Goal: Information Seeking & Learning: Learn about a topic

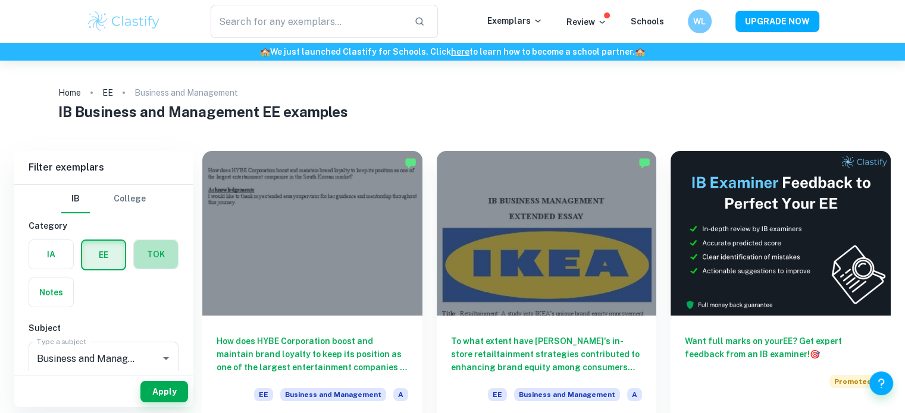
click at [164, 248] on label "button" at bounding box center [156, 254] width 44 height 29
click at [0, 0] on input "radio" at bounding box center [0, 0] width 0 height 0
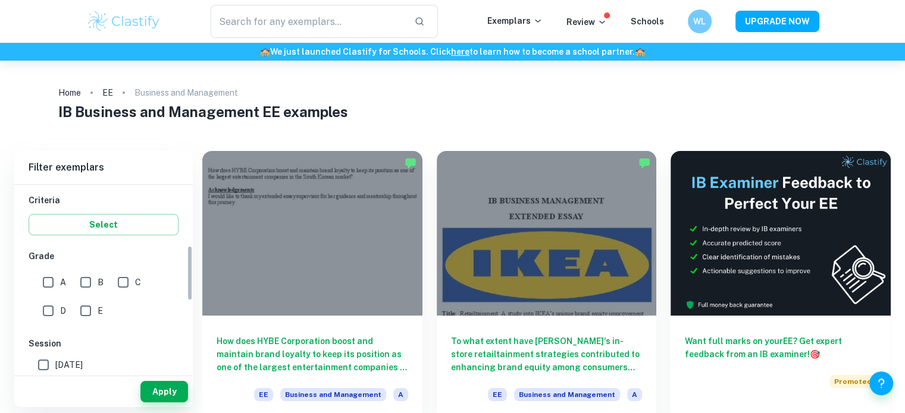
scroll to position [206, 0]
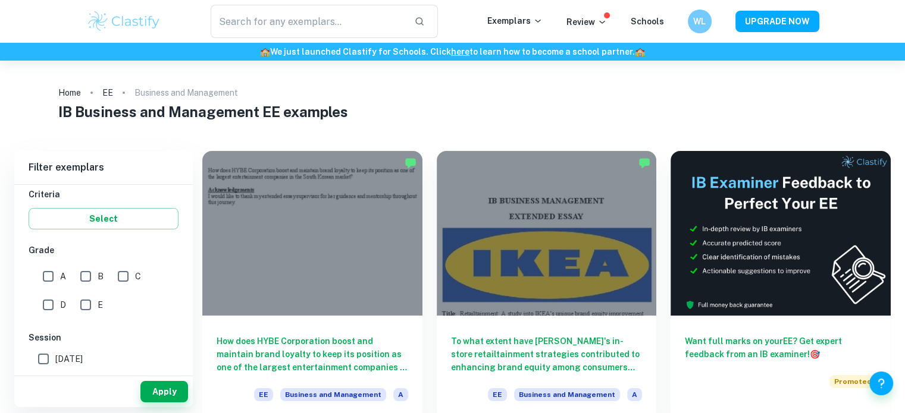
click at [48, 273] on input "A" at bounding box center [48, 277] width 24 height 24
checkbox input "true"
click at [153, 396] on button "Apply" at bounding box center [164, 391] width 48 height 21
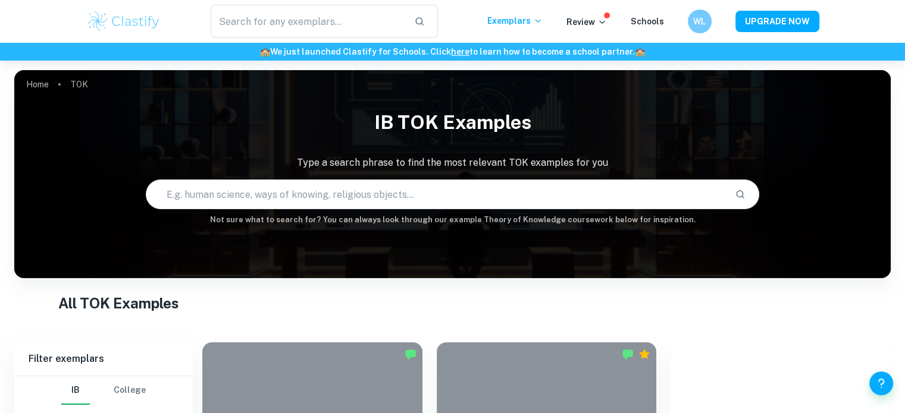
click at [789, 308] on h1 "All TOK Examples" at bounding box center [452, 303] width 789 height 21
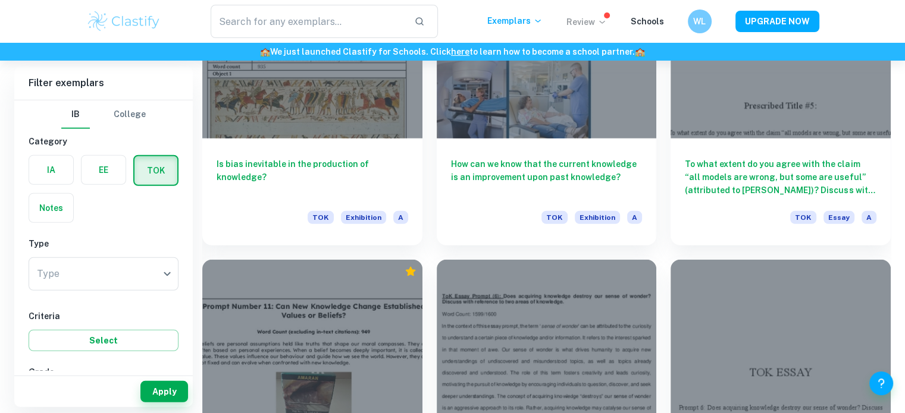
scroll to position [44405, 0]
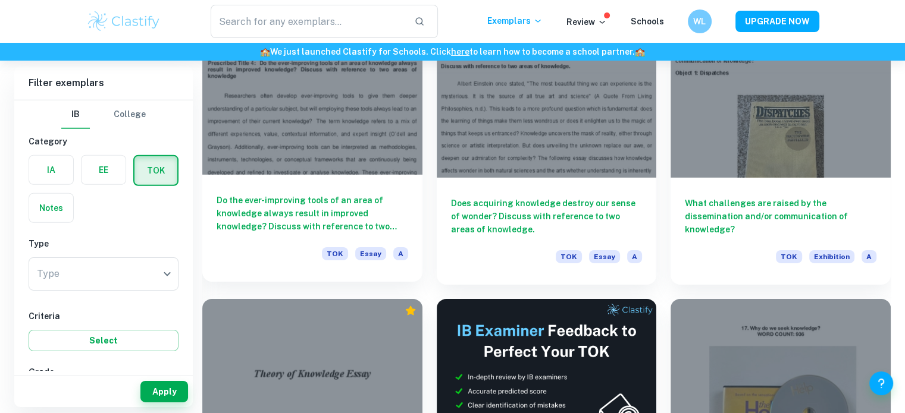
click at [291, 175] on div "Do the ever-improving tools of an area of knowledge always result in improved k…" at bounding box center [312, 228] width 220 height 107
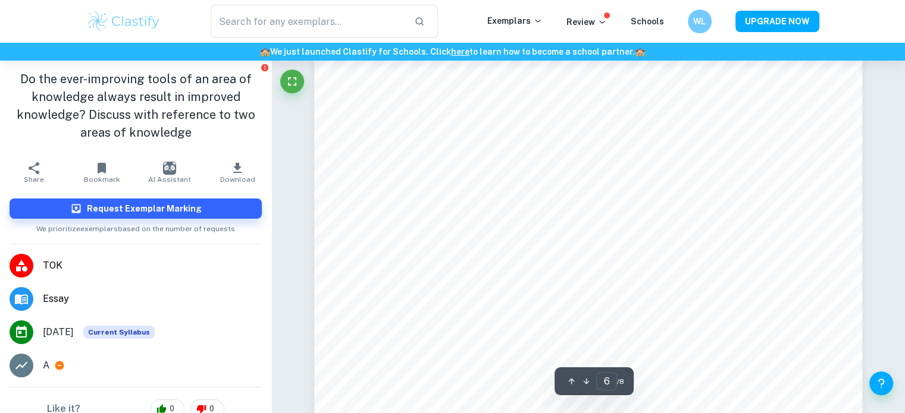
scroll to position [4307, 0]
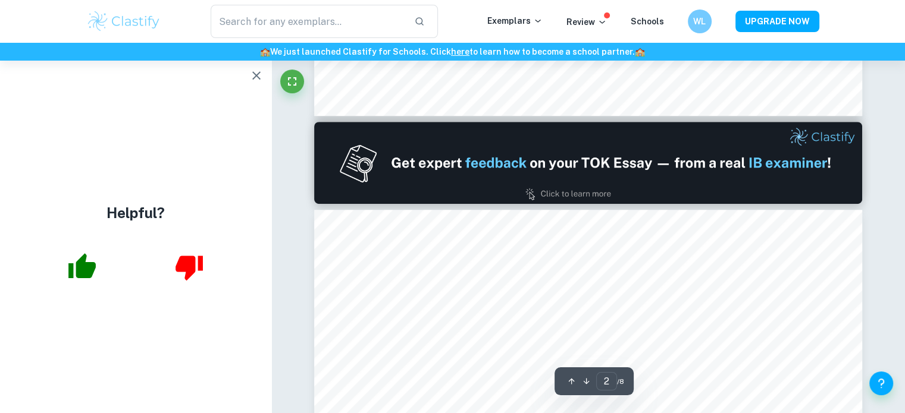
type input "1"
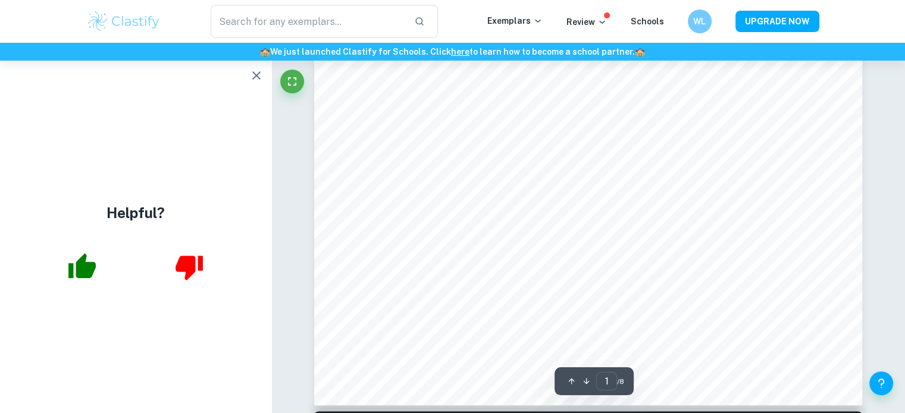
scroll to position [440, 0]
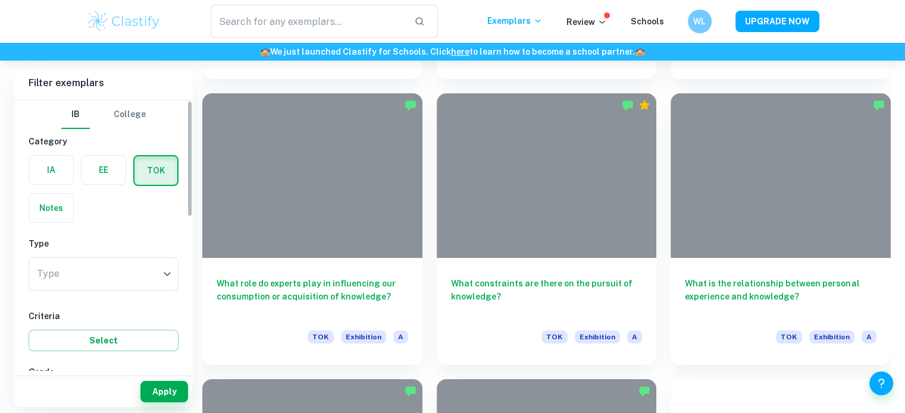
scroll to position [3398, 0]
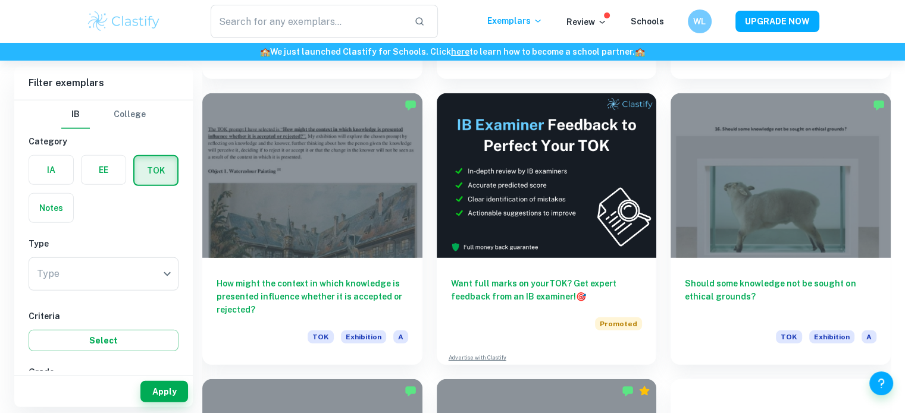
scroll to position [61, 0]
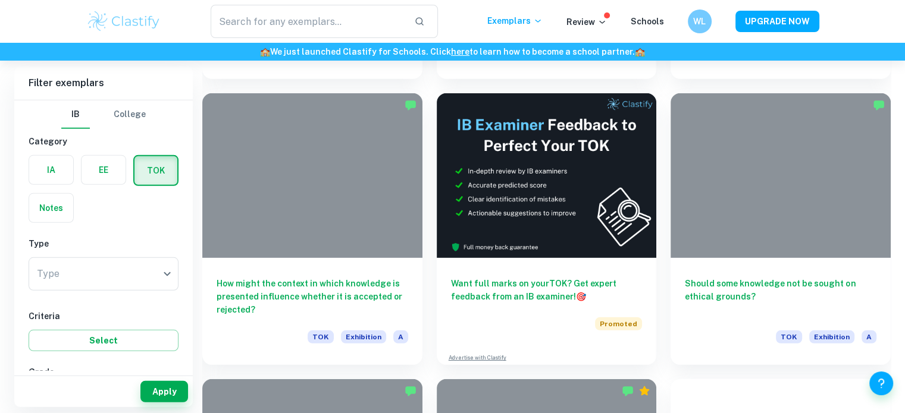
scroll to position [2825, 0]
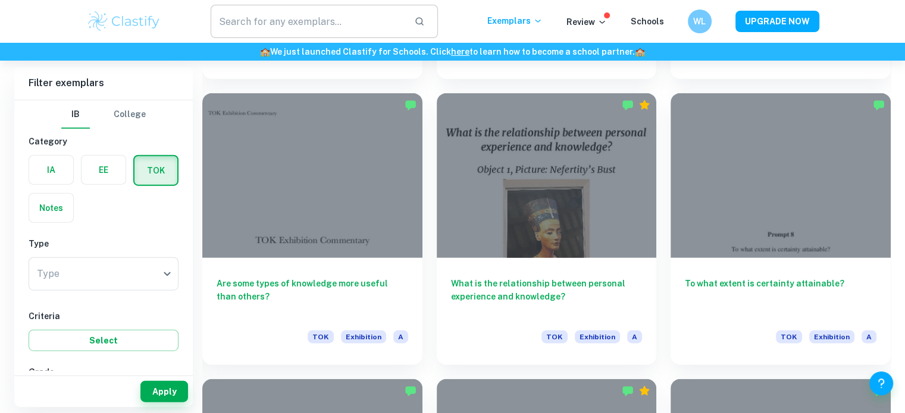
click at [339, 18] on input "text" at bounding box center [308, 21] width 194 height 33
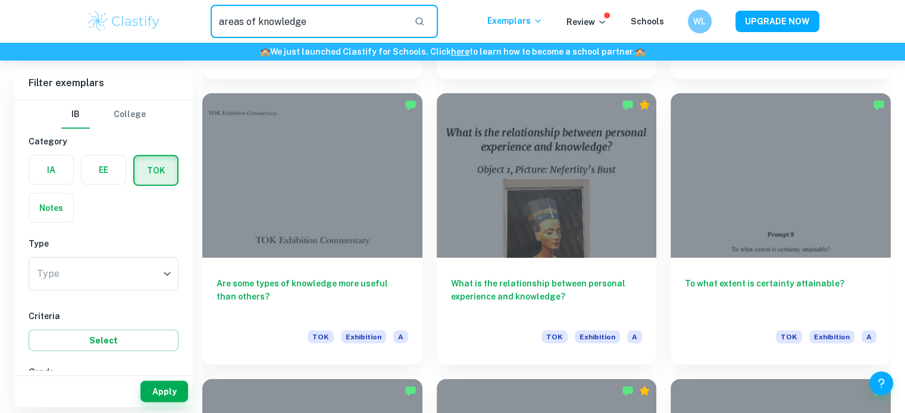
type input "areas of knowledge"
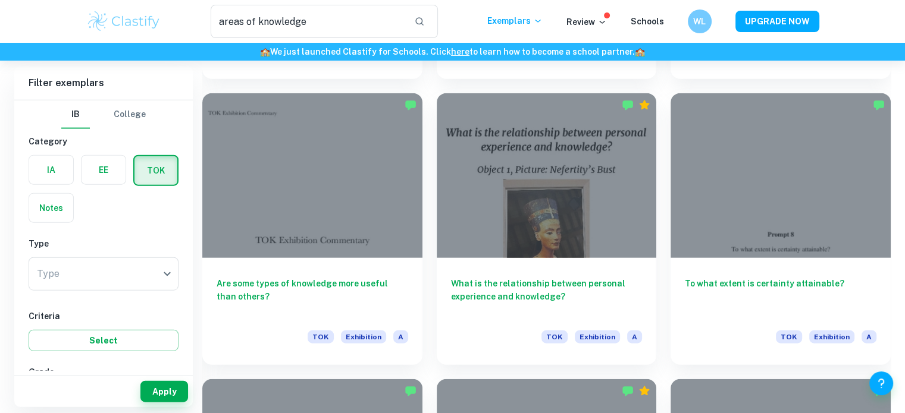
scroll to position [613, 0]
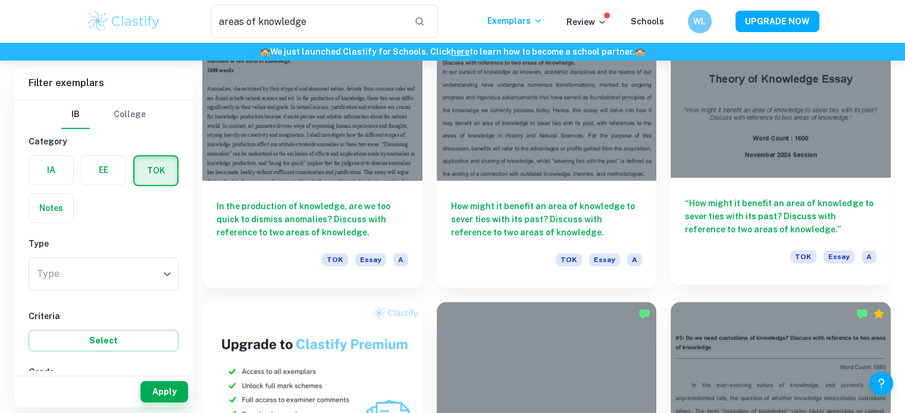
click at [842, 129] on div at bounding box center [780, 95] width 220 height 165
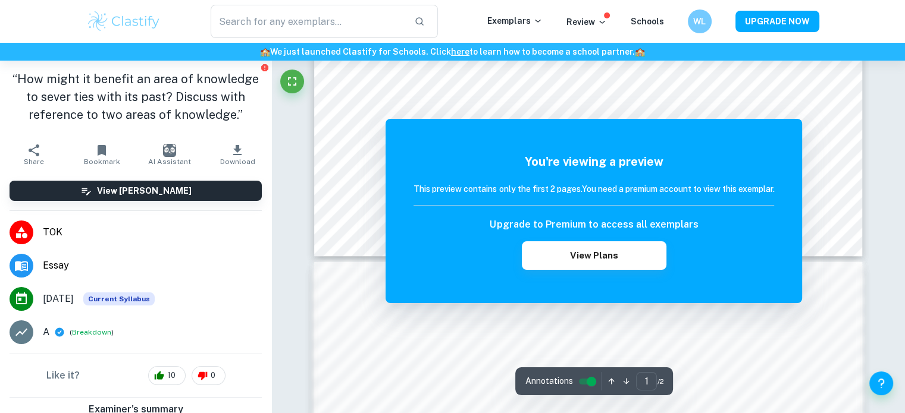
scroll to position [533, 0]
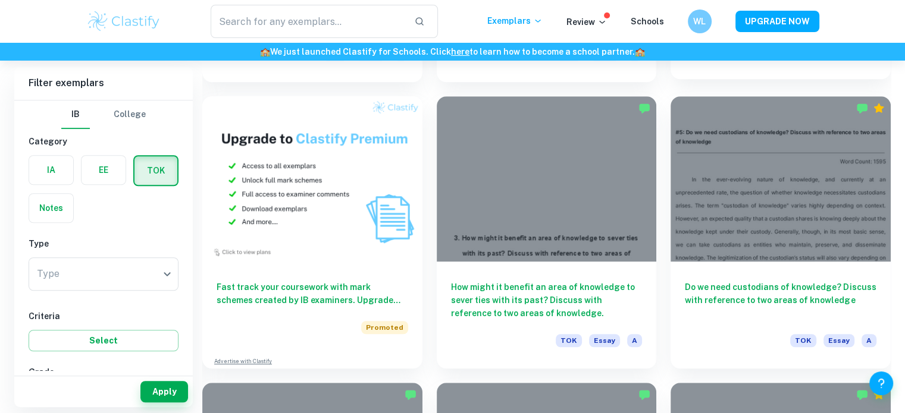
scroll to position [820, 0]
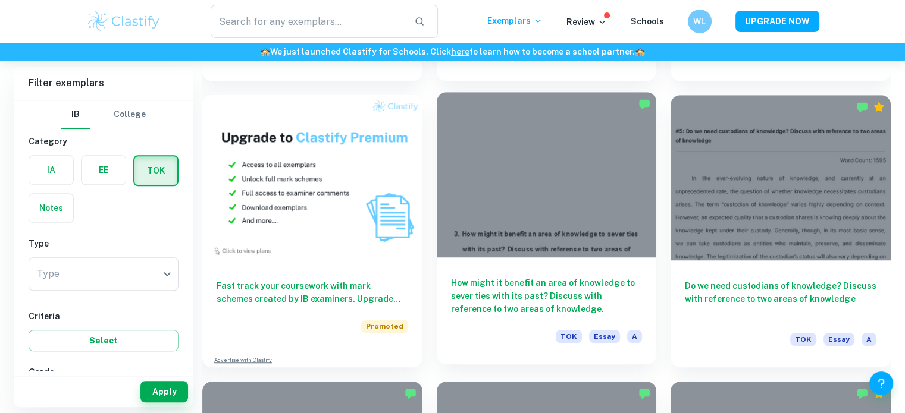
click at [539, 149] on div at bounding box center [547, 174] width 220 height 165
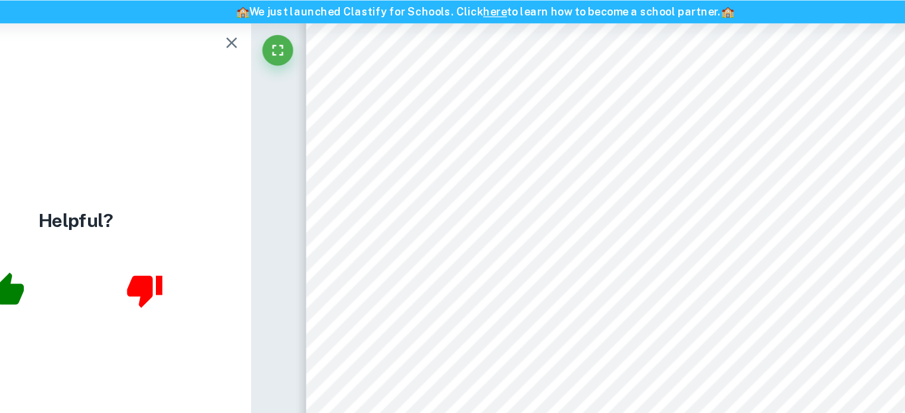
scroll to position [1183, 0]
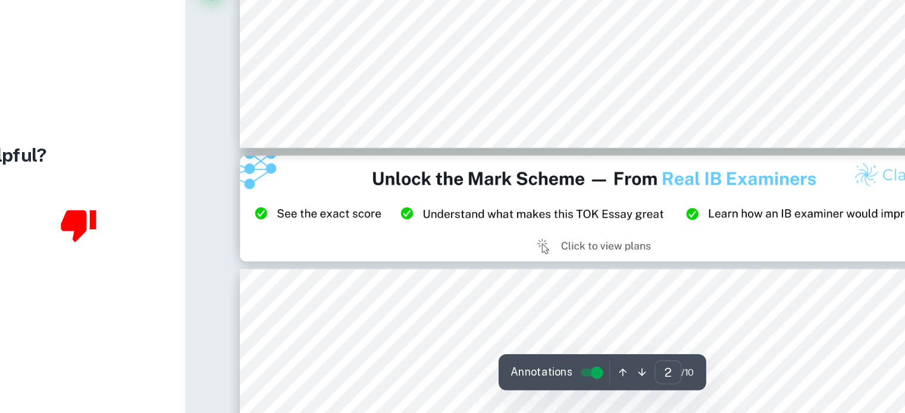
type input "3"
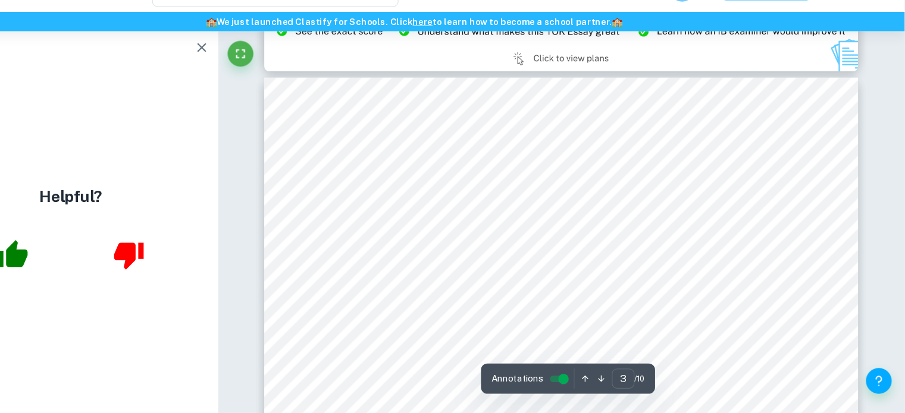
scroll to position [1574, 0]
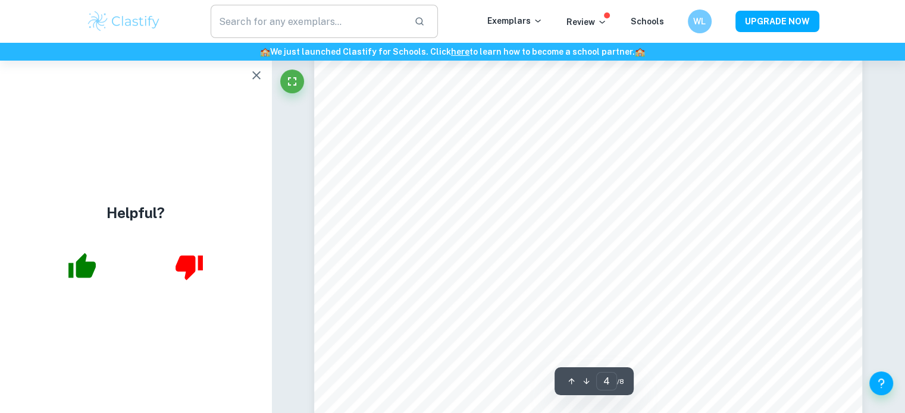
scroll to position [2890, 0]
type input "1"
